Goal: Transaction & Acquisition: Book appointment/travel/reservation

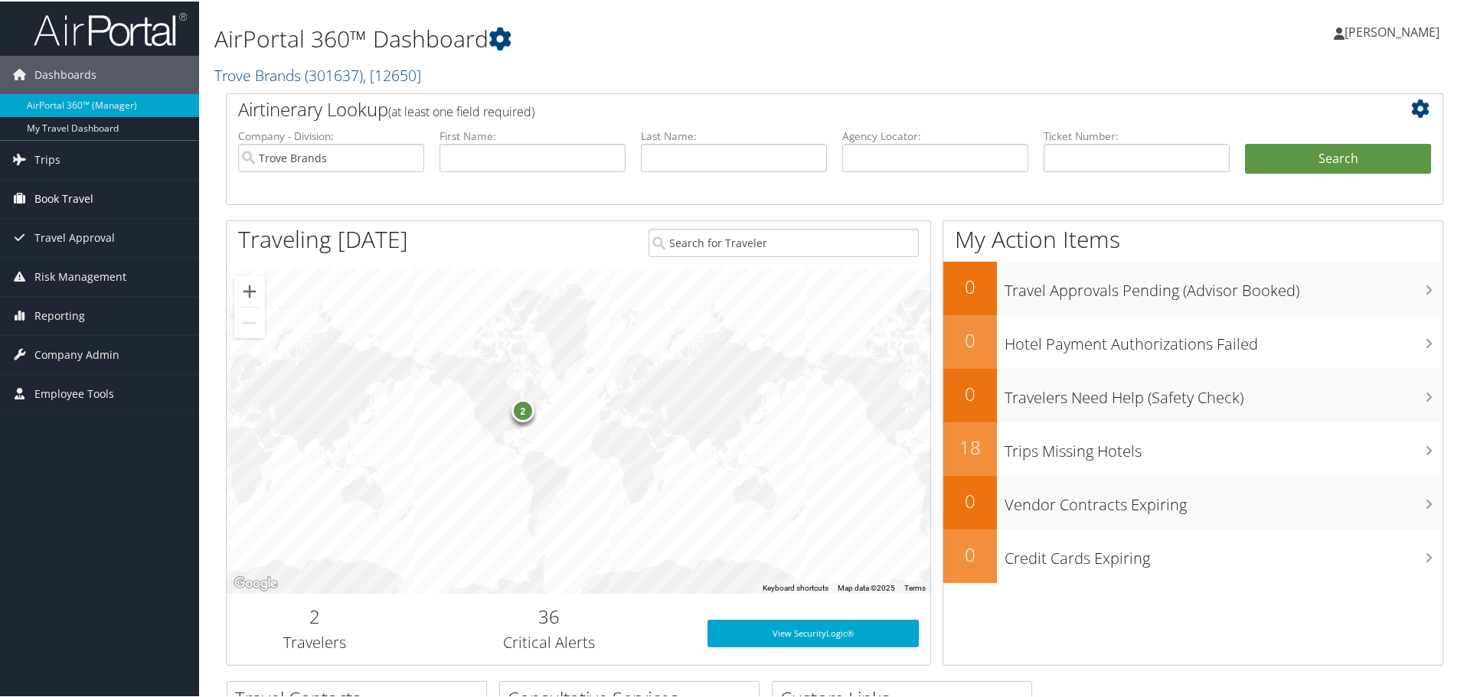
click at [78, 203] on span "Book Travel" at bounding box center [63, 197] width 59 height 38
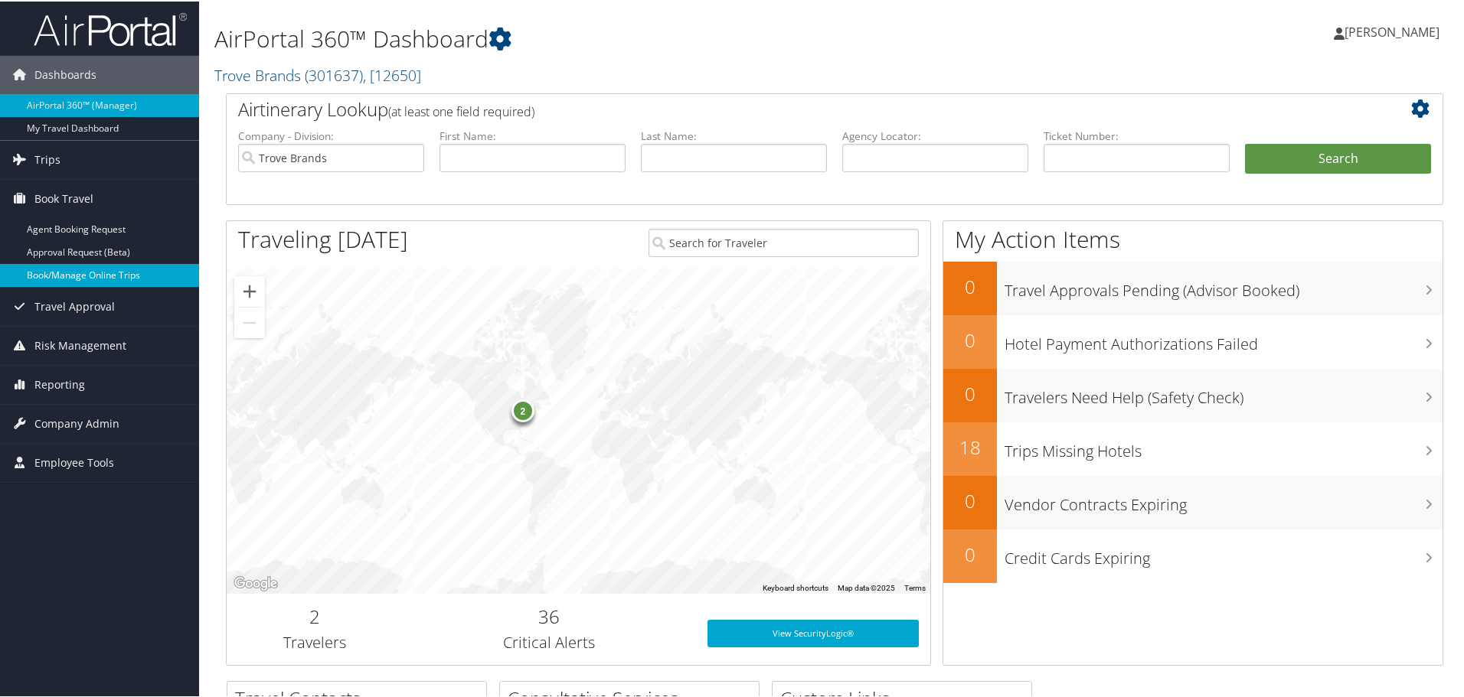
click at [69, 273] on link "Book/Manage Online Trips" at bounding box center [99, 274] width 199 height 23
